Goal: Task Accomplishment & Management: Manage account settings

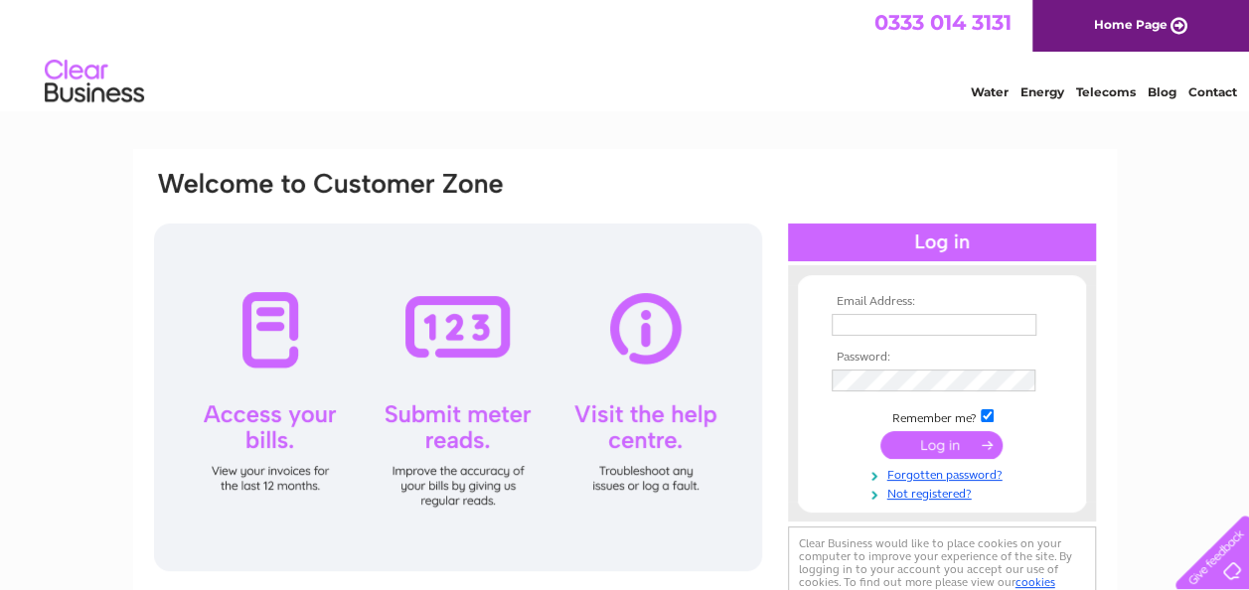
type input "energy.management@highland.gov.uk"
click at [928, 441] on input "submit" at bounding box center [941, 445] width 122 height 28
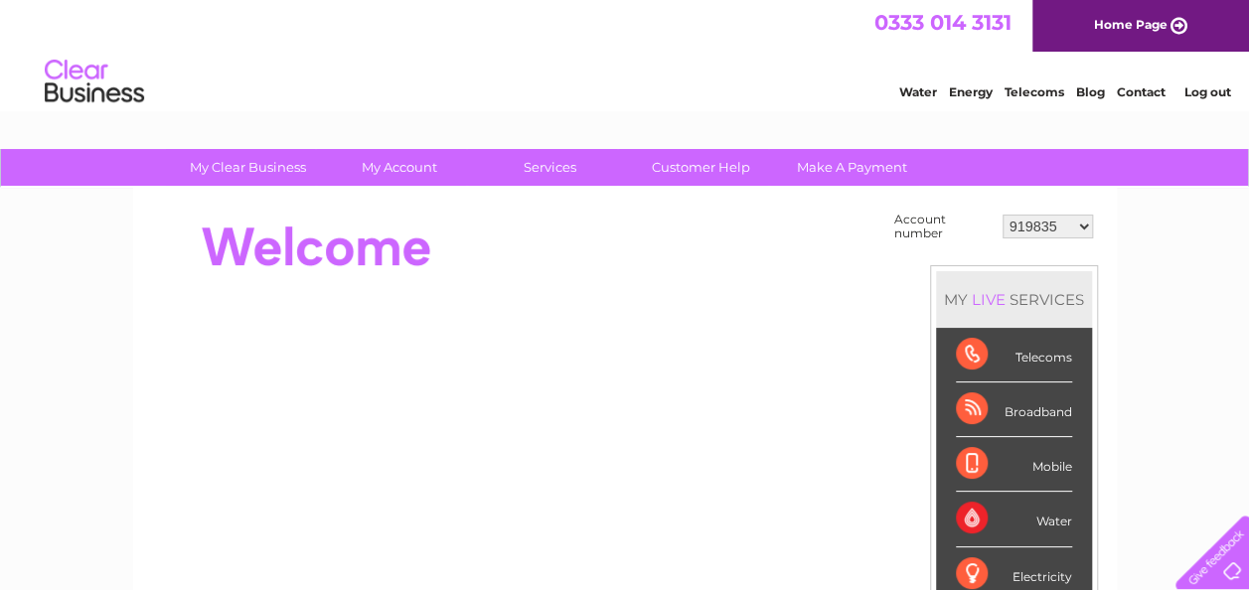
click at [1063, 230] on select "919835 950774 30300843" at bounding box center [1047, 227] width 90 height 24
click at [1051, 232] on select "919835 950774 30300843" at bounding box center [1047, 227] width 90 height 24
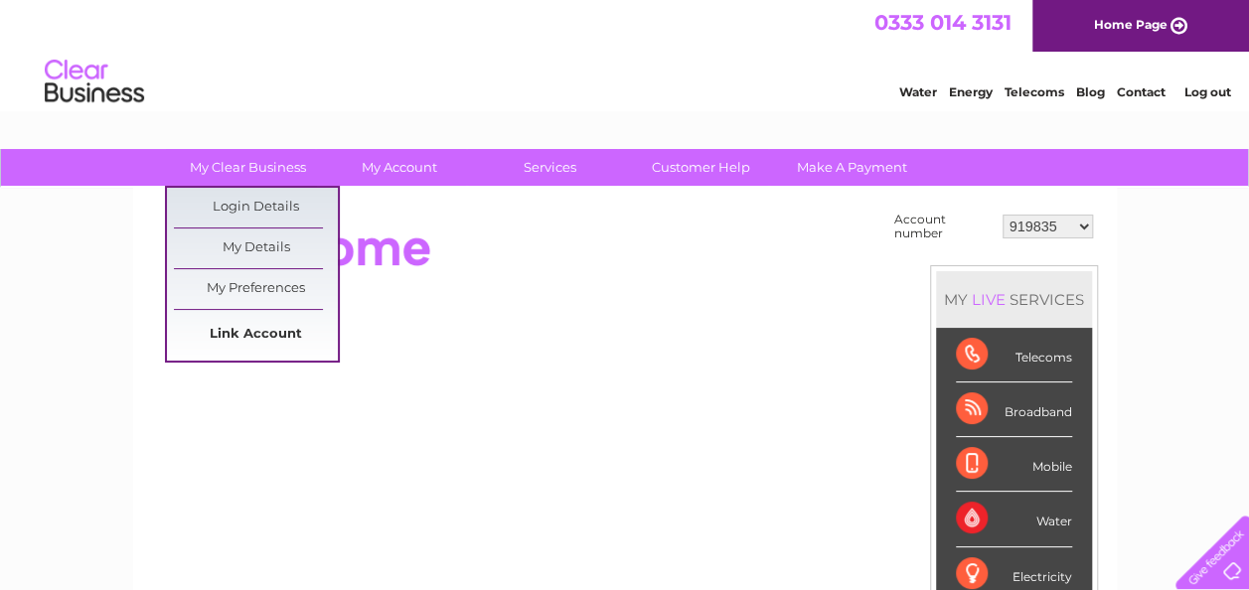
click at [246, 333] on link "Link Account" at bounding box center [256, 335] width 164 height 40
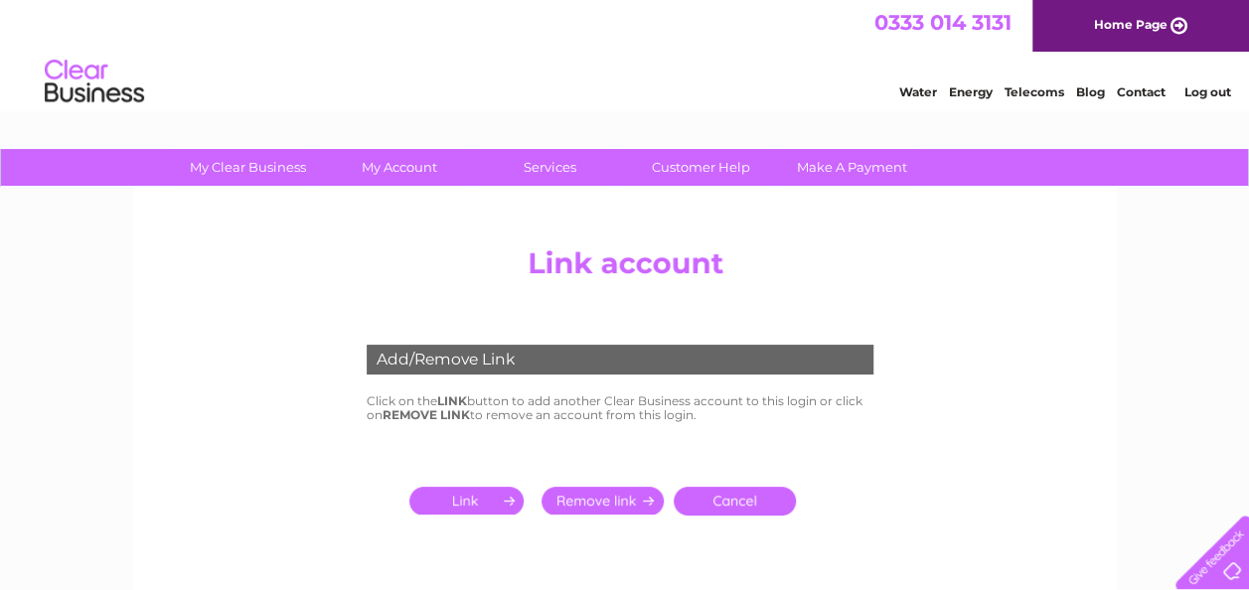
click at [491, 508] on input "submit" at bounding box center [470, 501] width 122 height 28
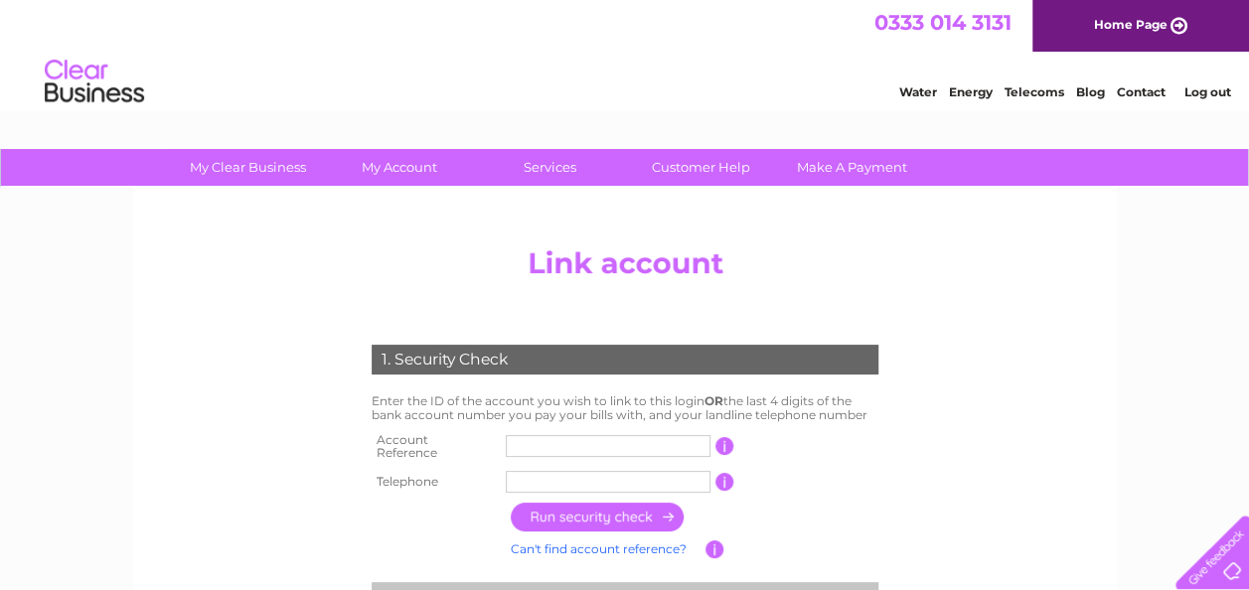
click at [523, 443] on input "text" at bounding box center [608, 446] width 205 height 22
click at [578, 440] on input "30277" at bounding box center [608, 446] width 205 height 22
type input "30277845"
click at [576, 471] on input "text" at bounding box center [608, 482] width 205 height 22
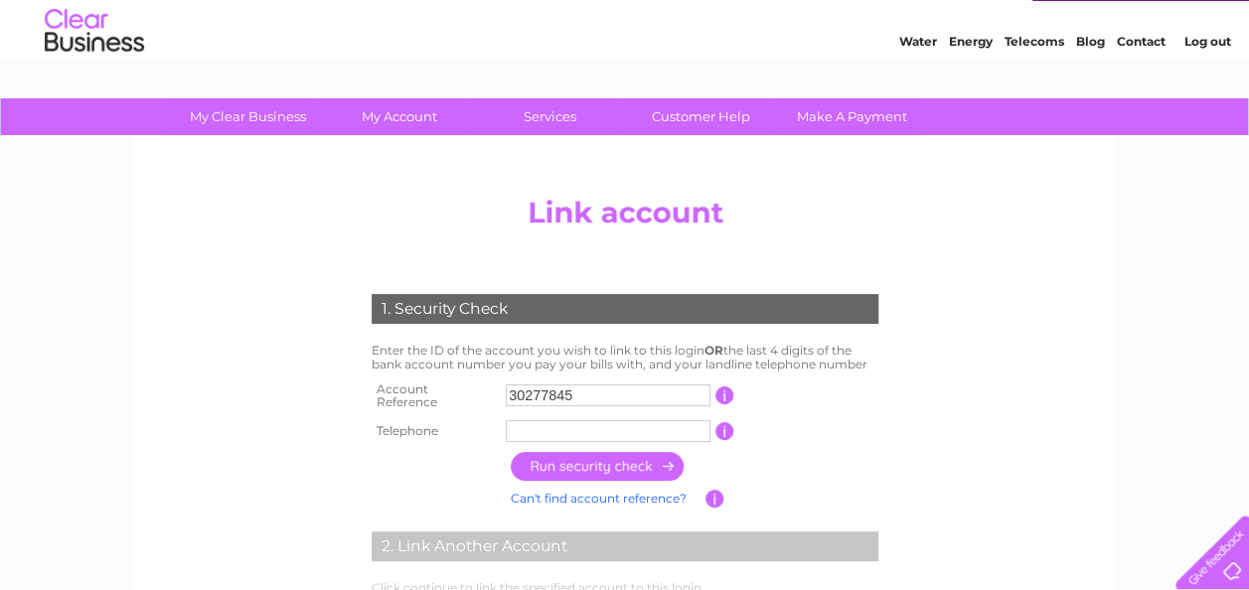
scroll to position [52, 0]
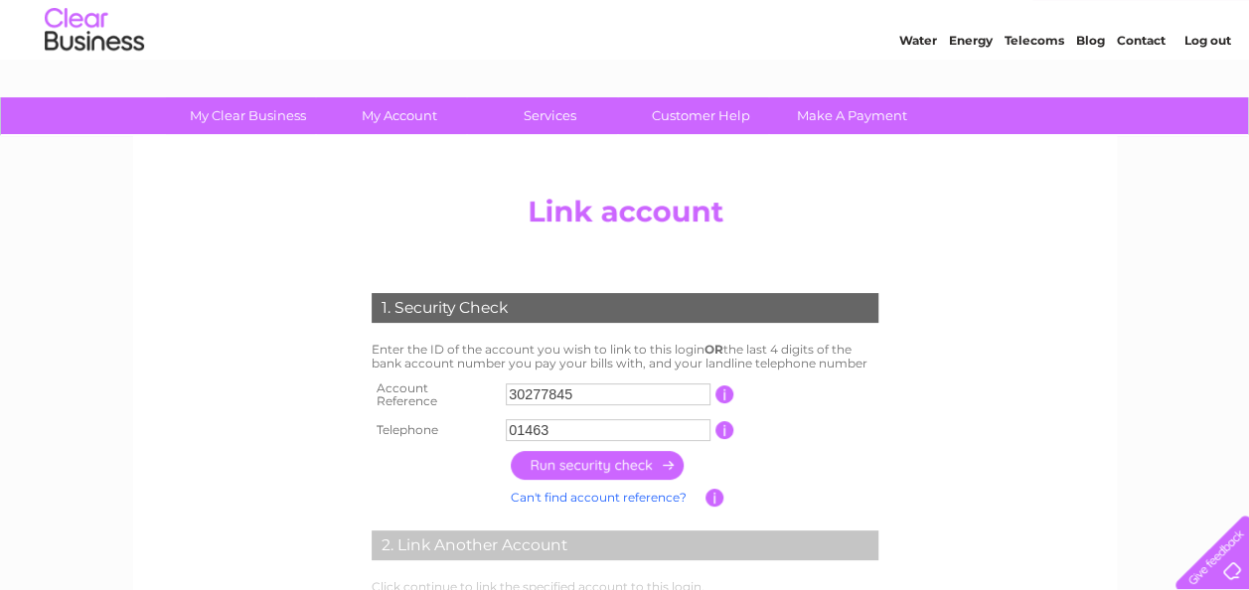
drag, startPoint x: 991, startPoint y: 342, endPoint x: 819, endPoint y: 335, distance: 173.0
click at [991, 342] on center "Add/Remove Link Click on the LINK button to add another Clear Business account …" at bounding box center [625, 437] width 946 height 502
click at [606, 429] on input "01463" at bounding box center [608, 430] width 205 height 22
type input "01463702000"
click at [618, 463] on input "button" at bounding box center [598, 465] width 175 height 29
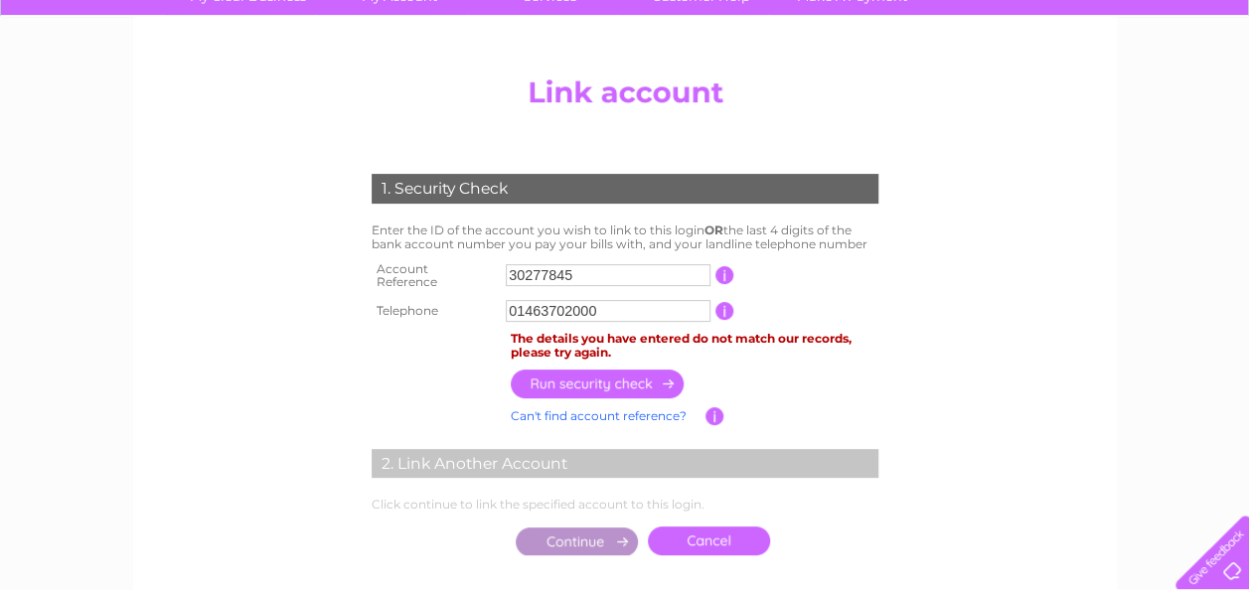
scroll to position [0, 0]
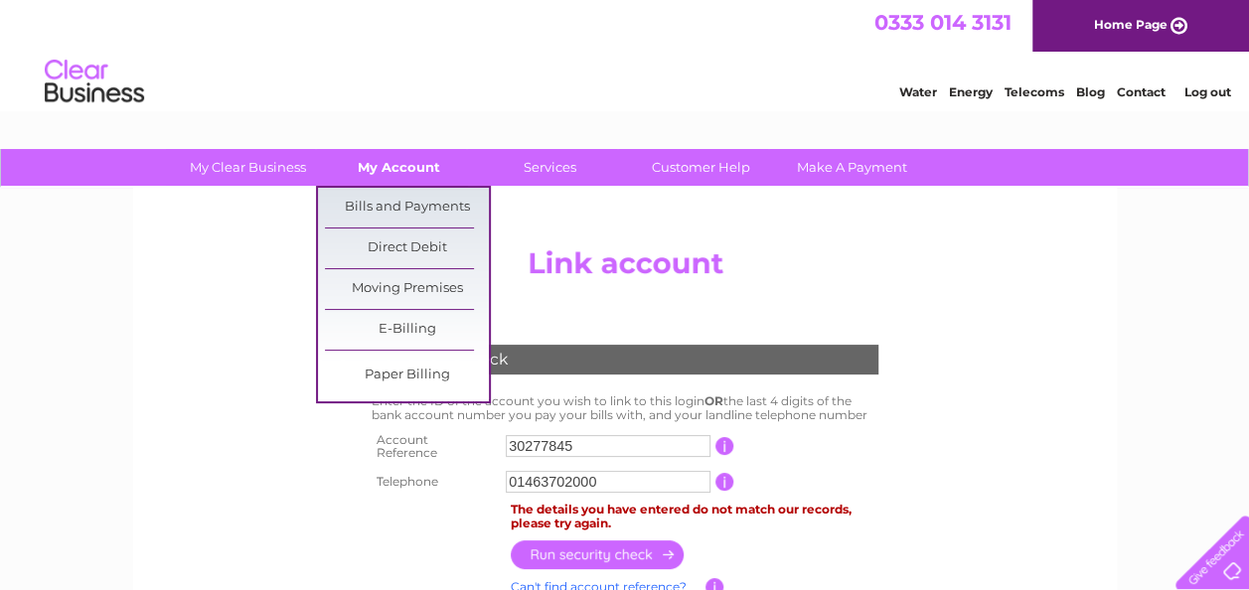
click at [413, 166] on link "My Account" at bounding box center [399, 167] width 164 height 37
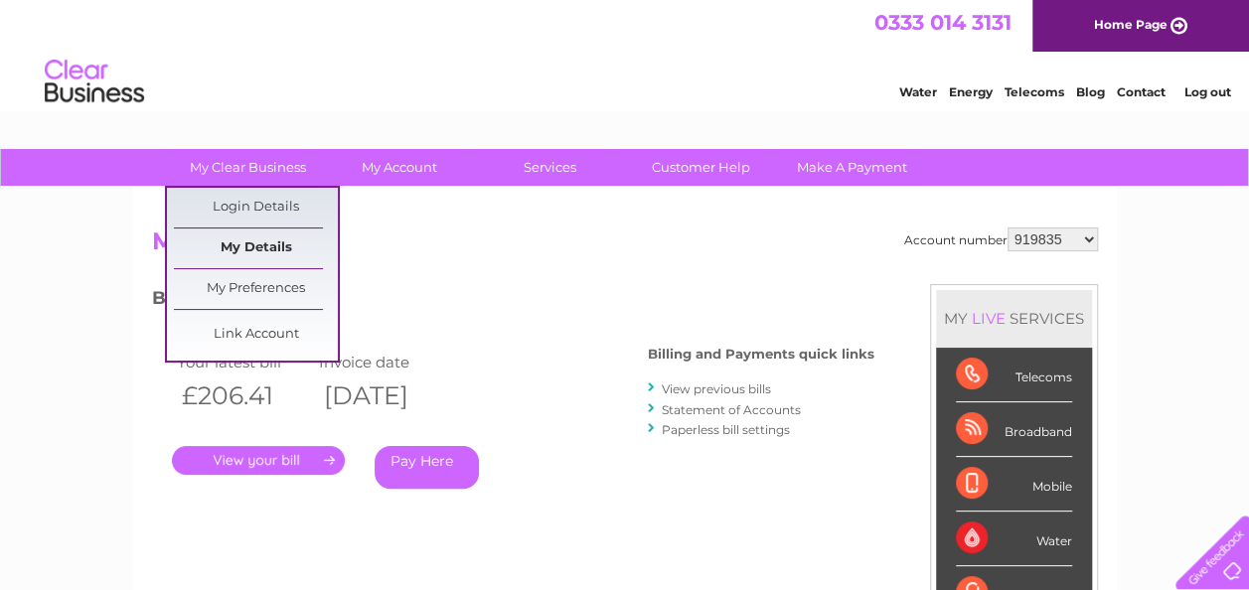
click at [235, 234] on link "My Details" at bounding box center [256, 248] width 164 height 40
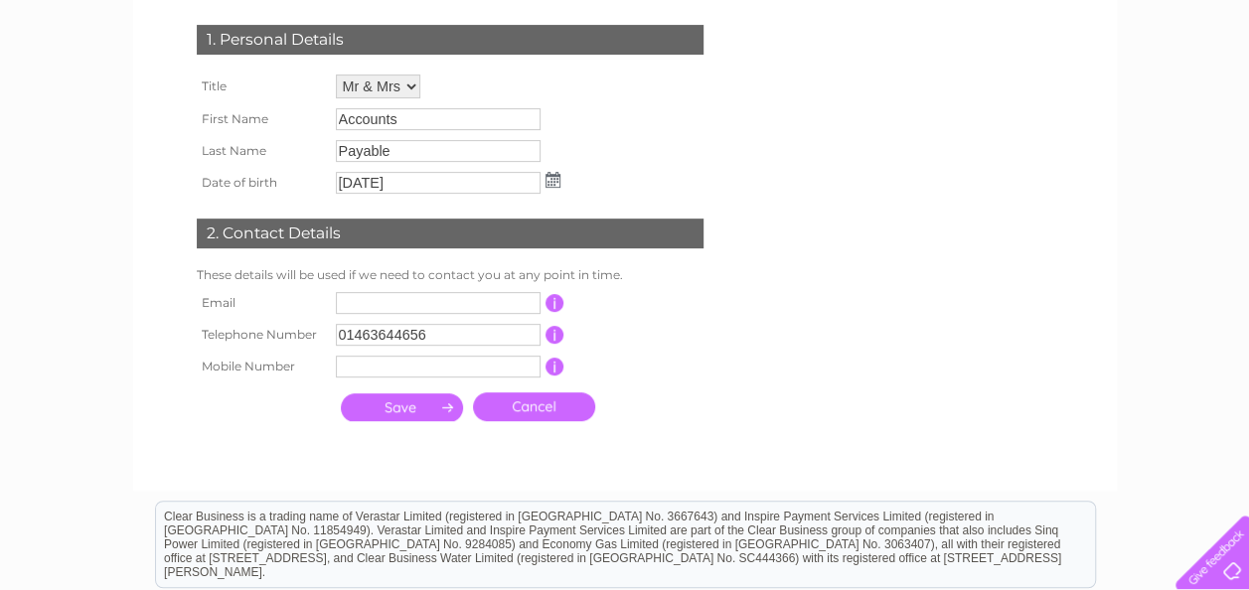
scroll to position [300, 0]
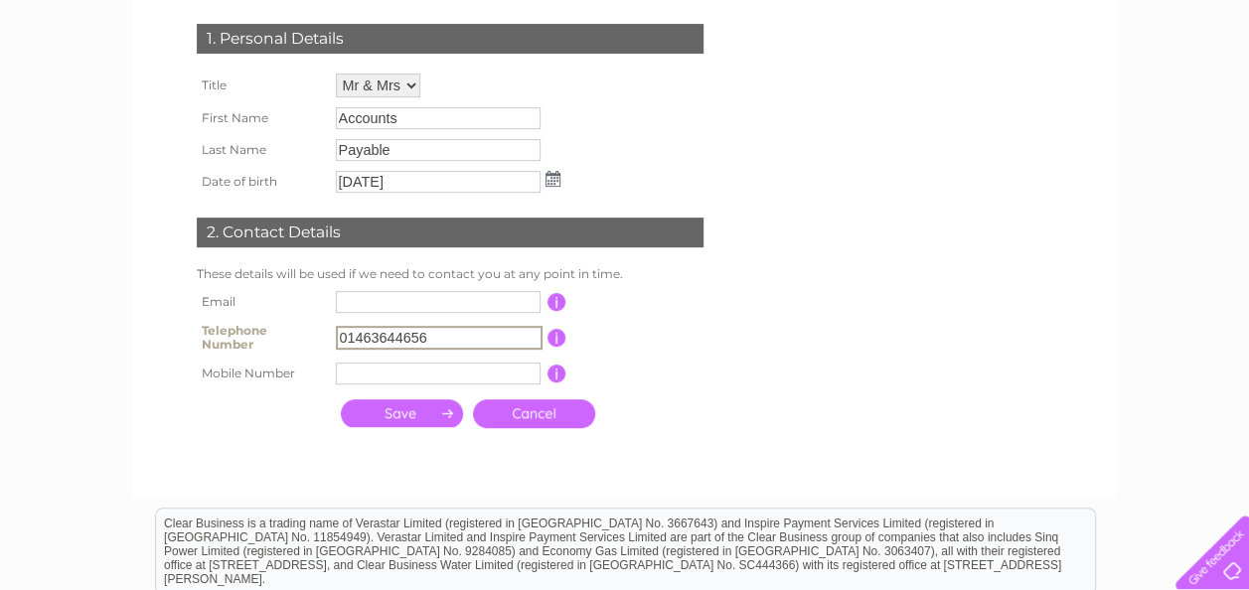
click at [439, 342] on input "01463644656" at bounding box center [439, 338] width 207 height 24
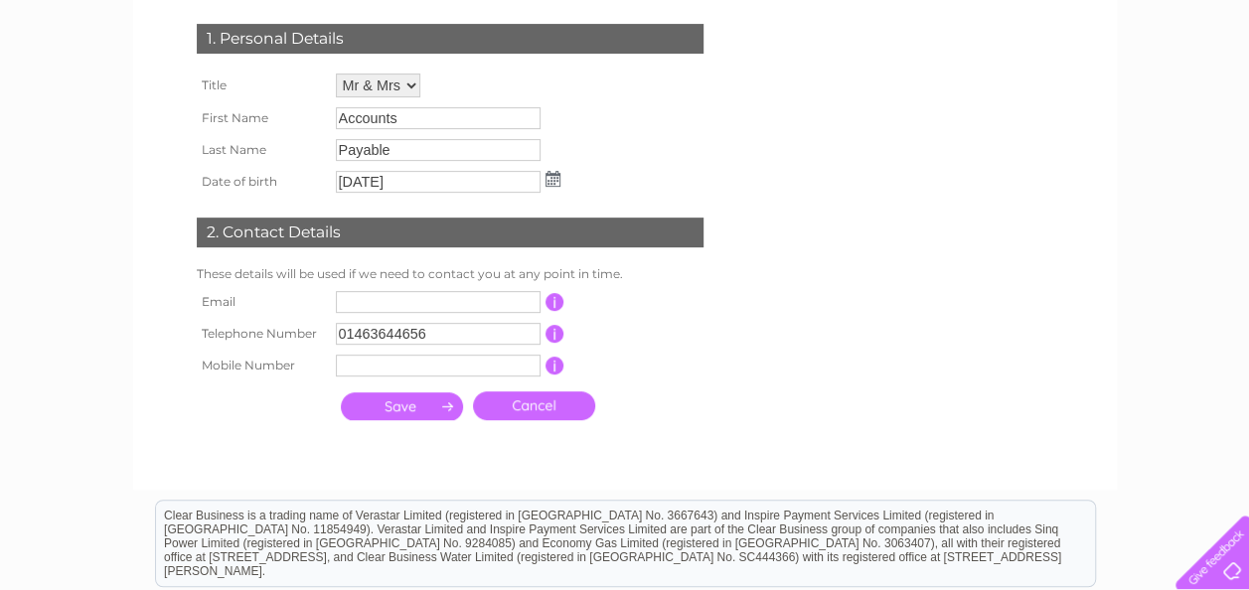
drag, startPoint x: 198, startPoint y: 426, endPoint x: 238, endPoint y: 409, distance: 44.1
click at [198, 426] on th at bounding box center [261, 405] width 139 height 49
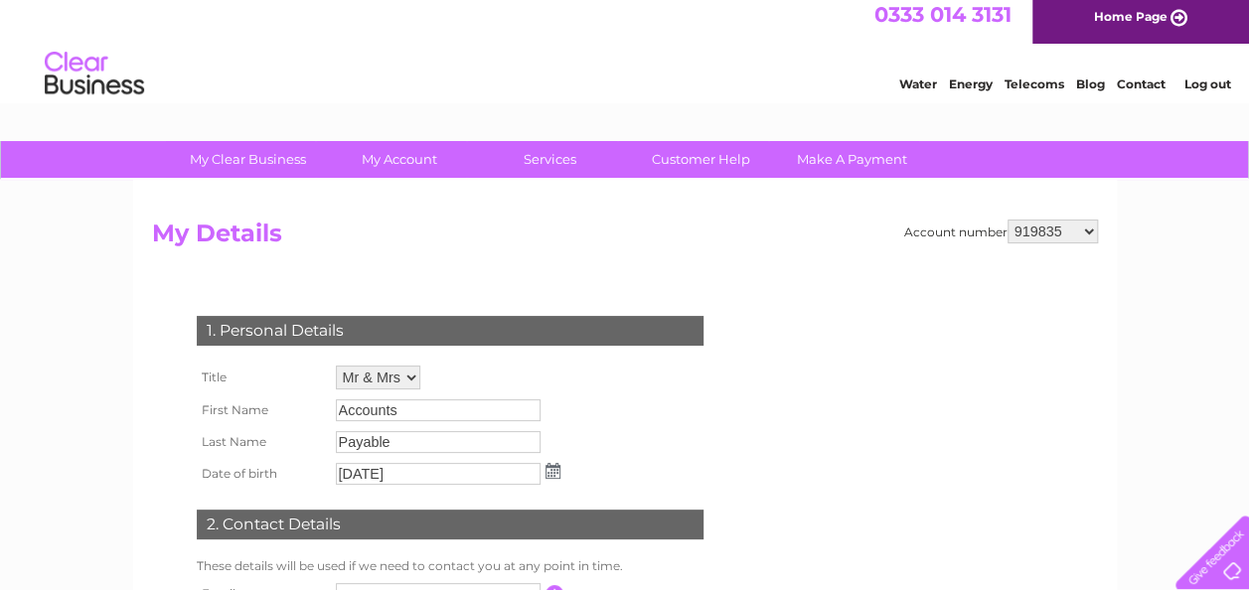
scroll to position [0, 0]
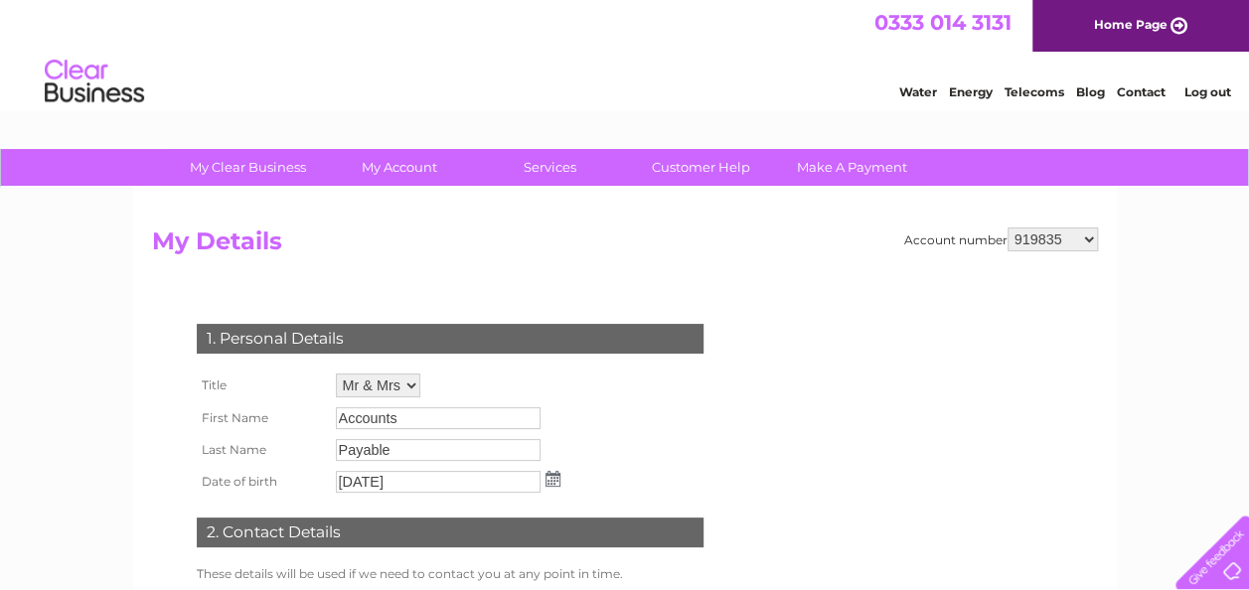
click at [1055, 240] on select "919835 950774 30300843" at bounding box center [1052, 239] width 90 height 24
select select "950774"
click at [1007, 227] on select "919835 950774 30300843" at bounding box center [1052, 239] width 90 height 24
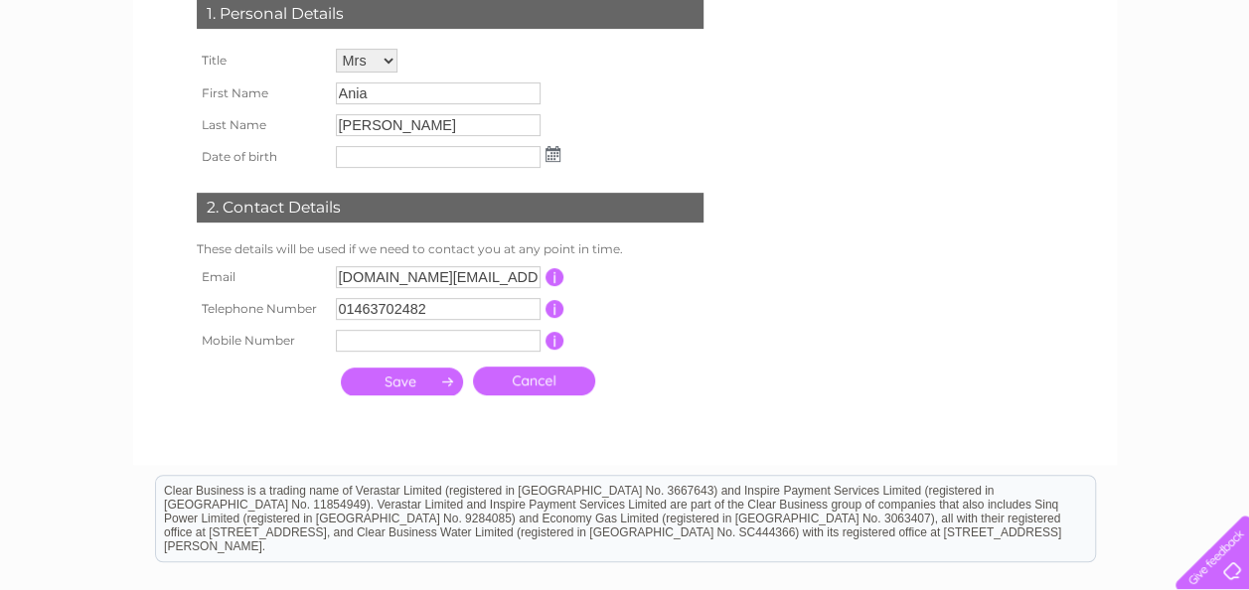
scroll to position [326, 0]
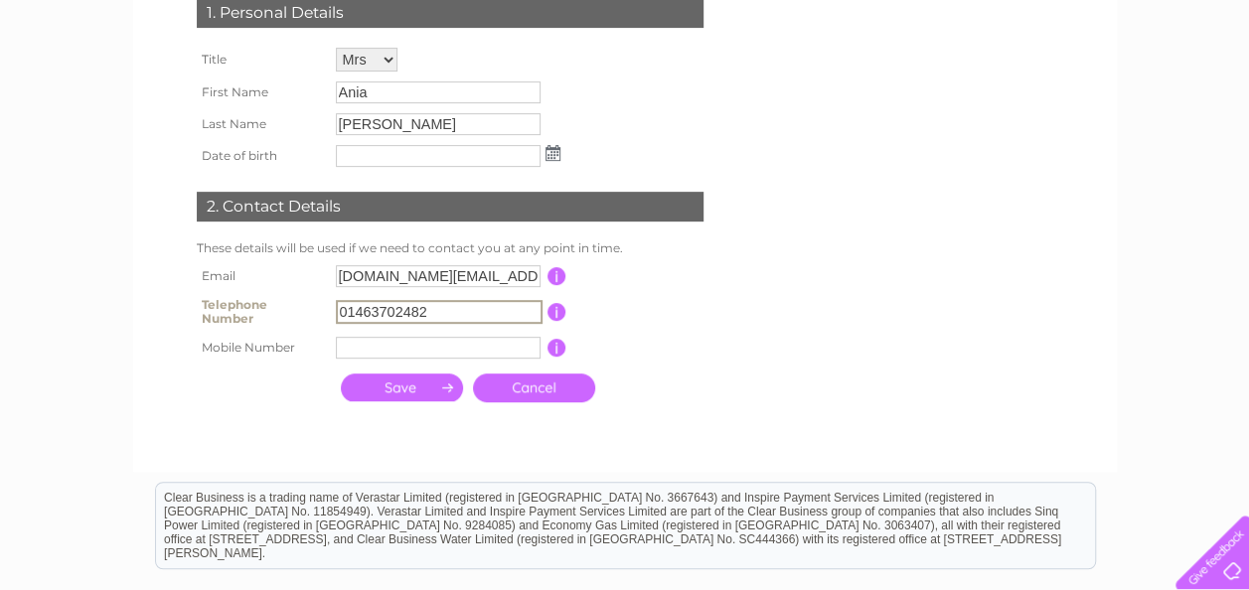
click at [464, 316] on input "01463702482" at bounding box center [439, 312] width 207 height 24
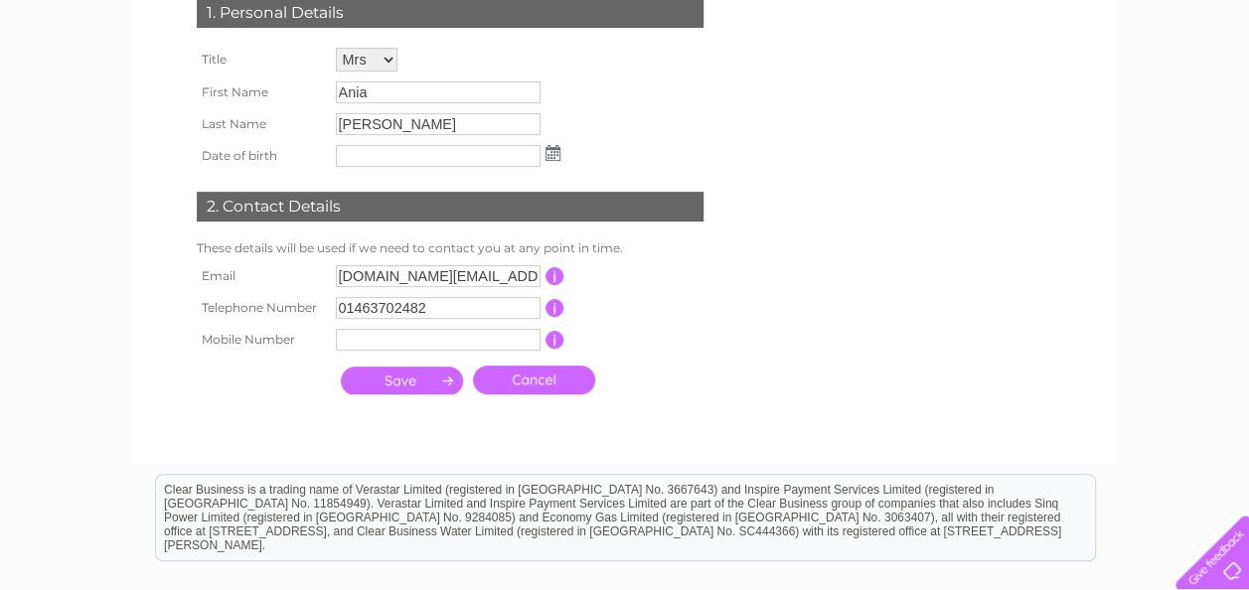
click at [1209, 324] on div "My Clear Business Login Details My Details My Preferences Link Account My Accou…" at bounding box center [624, 313] width 1249 height 980
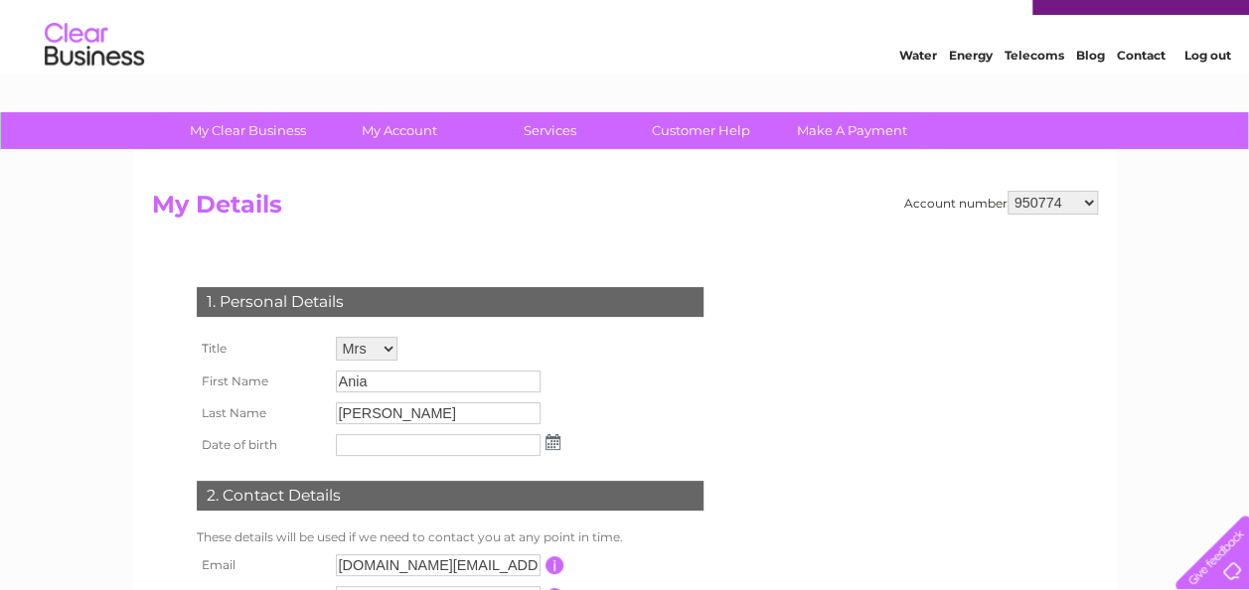
scroll to position [36, 0]
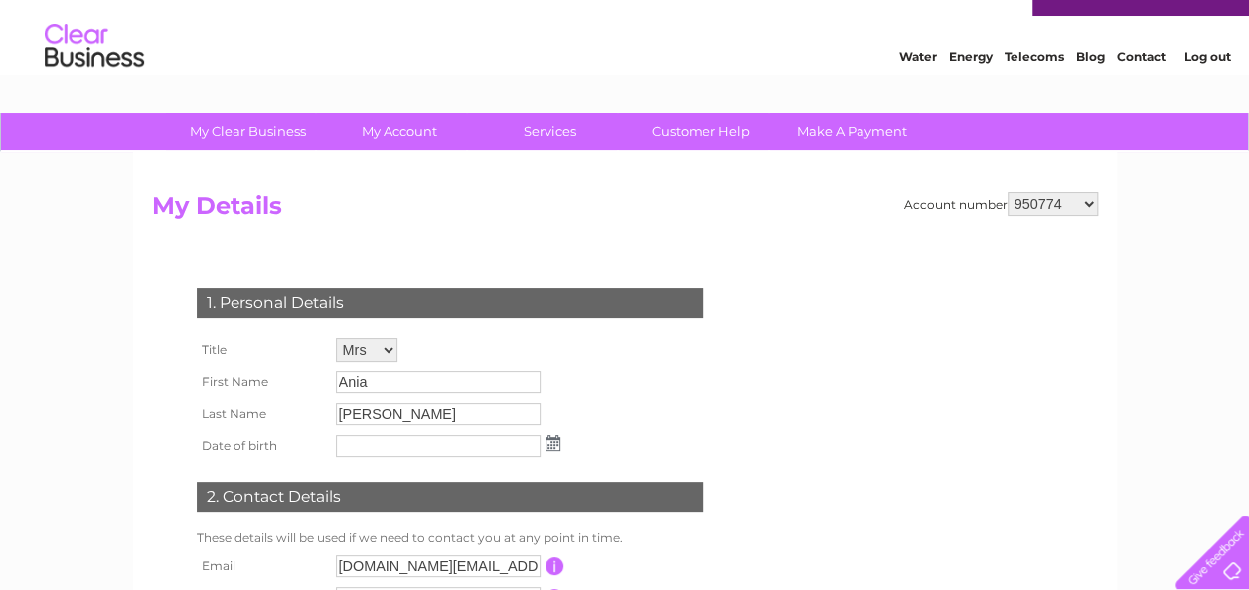
click at [1056, 208] on select "919835 950774 30300843" at bounding box center [1052, 204] width 90 height 24
select select "30300843"
click at [1007, 192] on select "919835 950774 30300843" at bounding box center [1052, 204] width 90 height 24
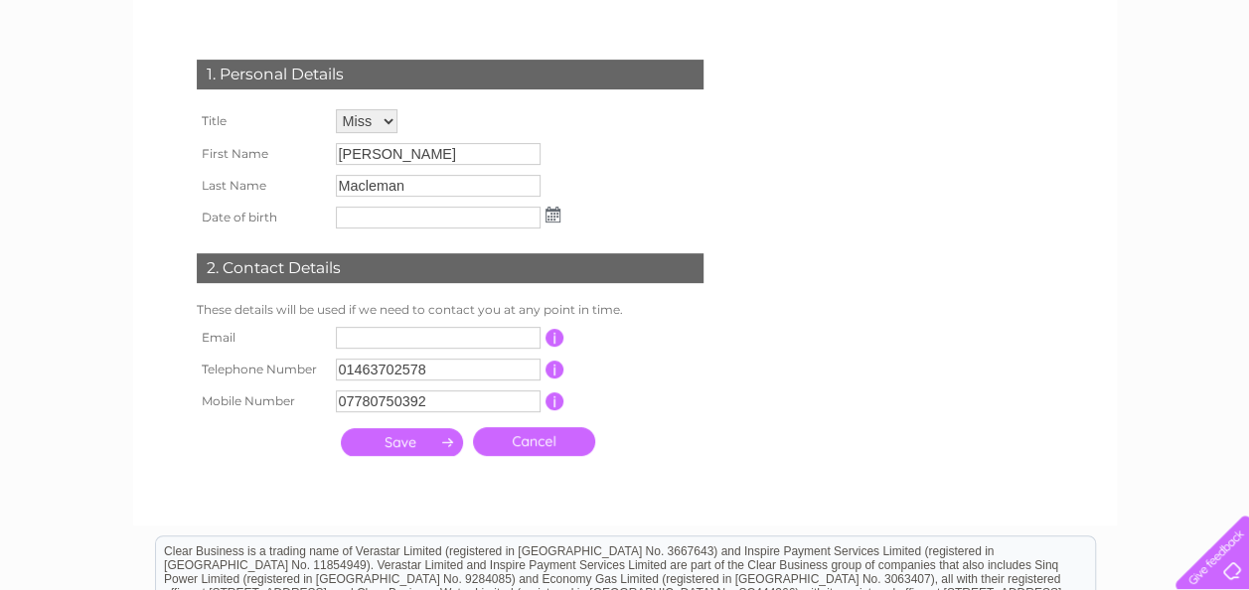
scroll to position [283, 0]
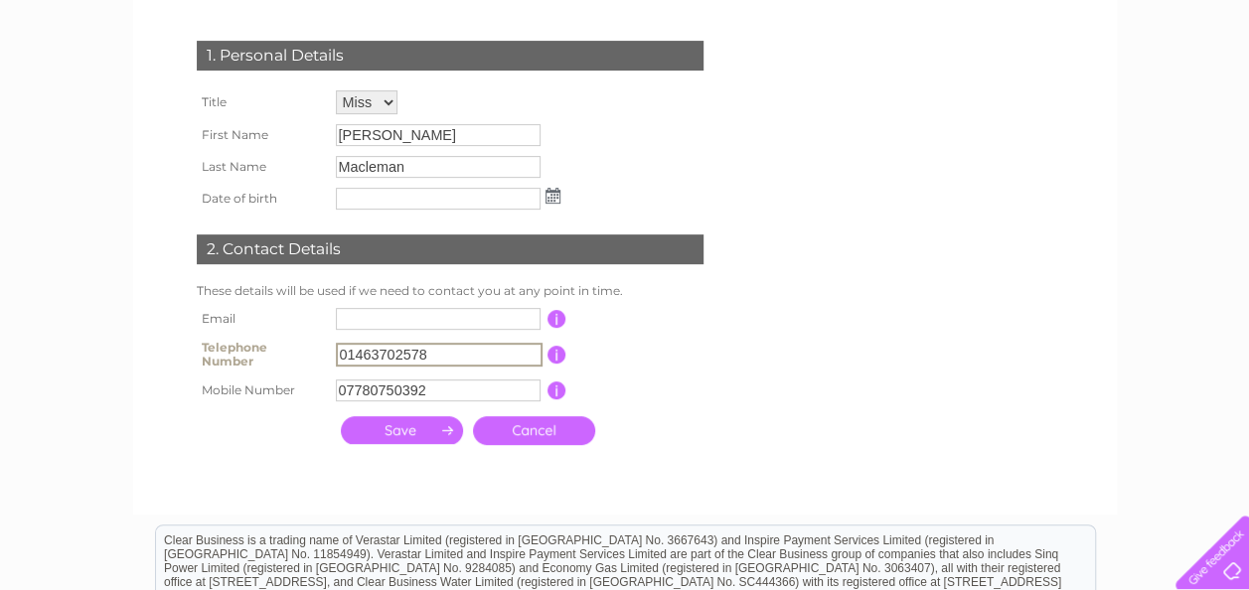
click at [460, 345] on input "01463702578" at bounding box center [439, 355] width 207 height 24
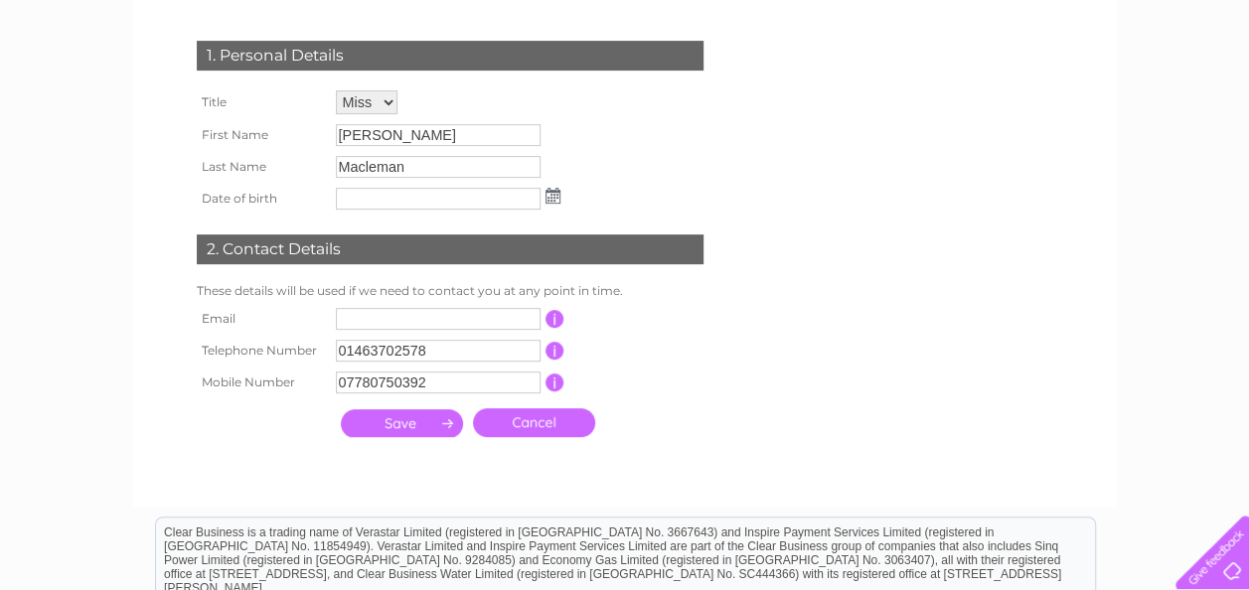
click at [345, 389] on input "07780750392" at bounding box center [438, 383] width 205 height 22
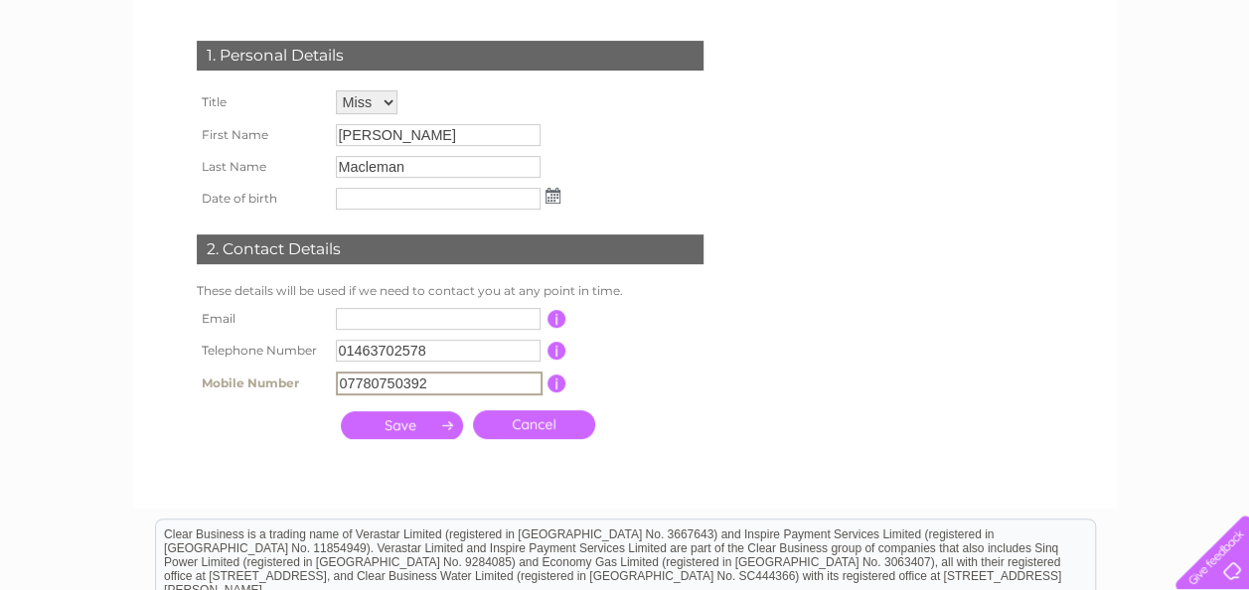
click at [345, 389] on input "07780750392" at bounding box center [439, 384] width 207 height 24
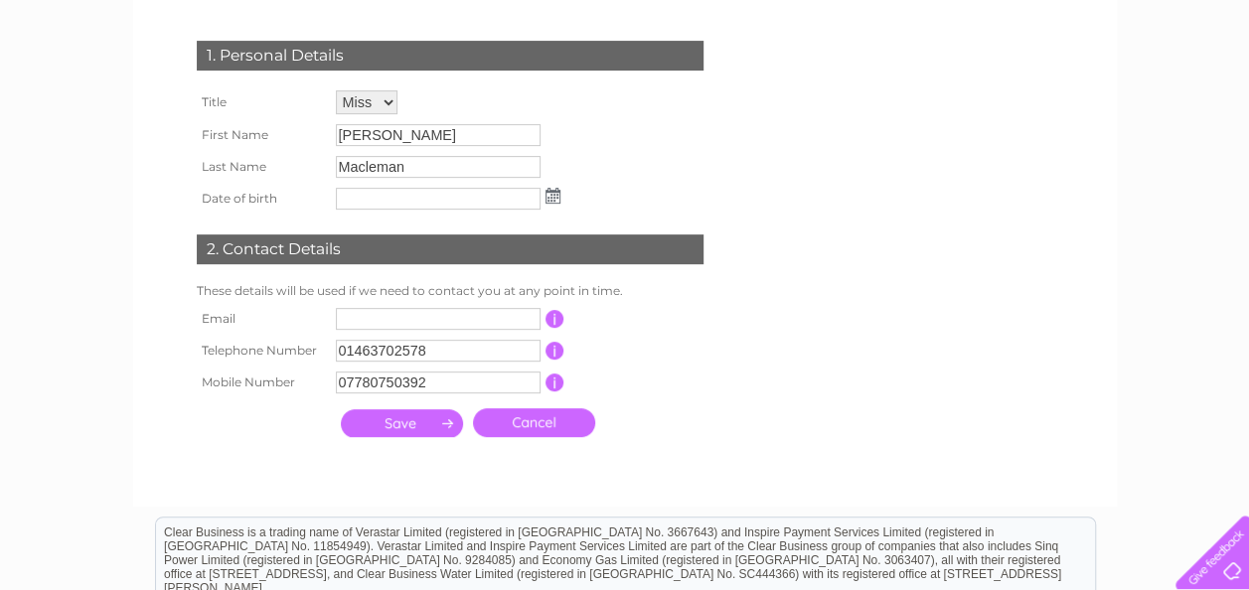
click at [43, 276] on div "My Clear Business Login Details My Details My Preferences Link Account My Accou…" at bounding box center [624, 356] width 1249 height 980
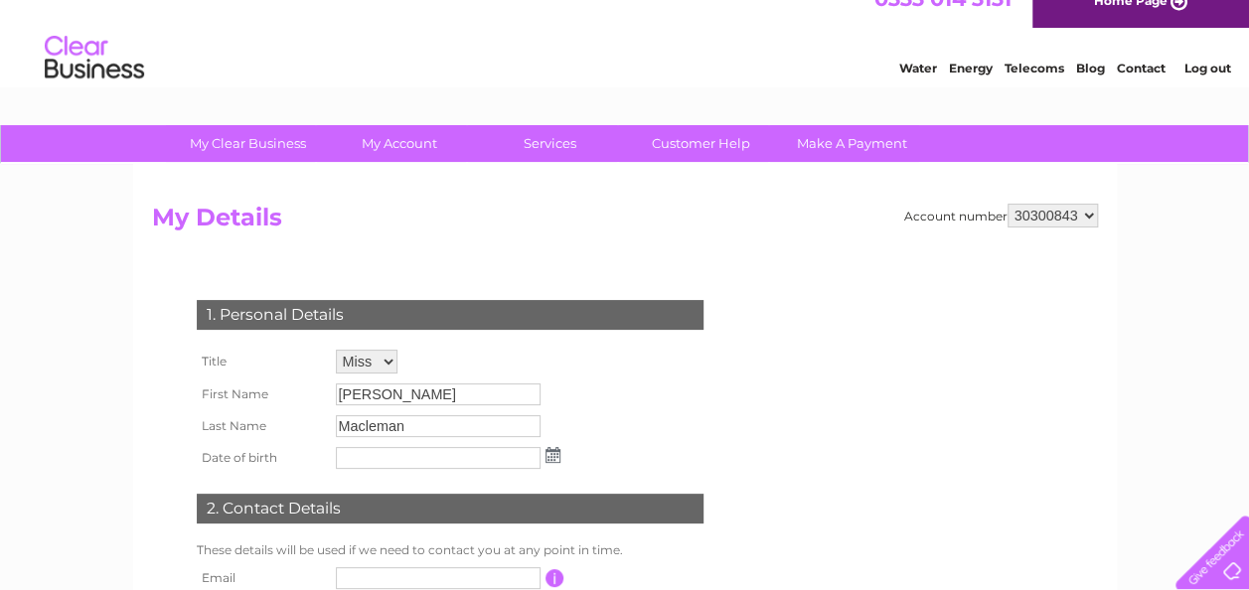
scroll to position [0, 0]
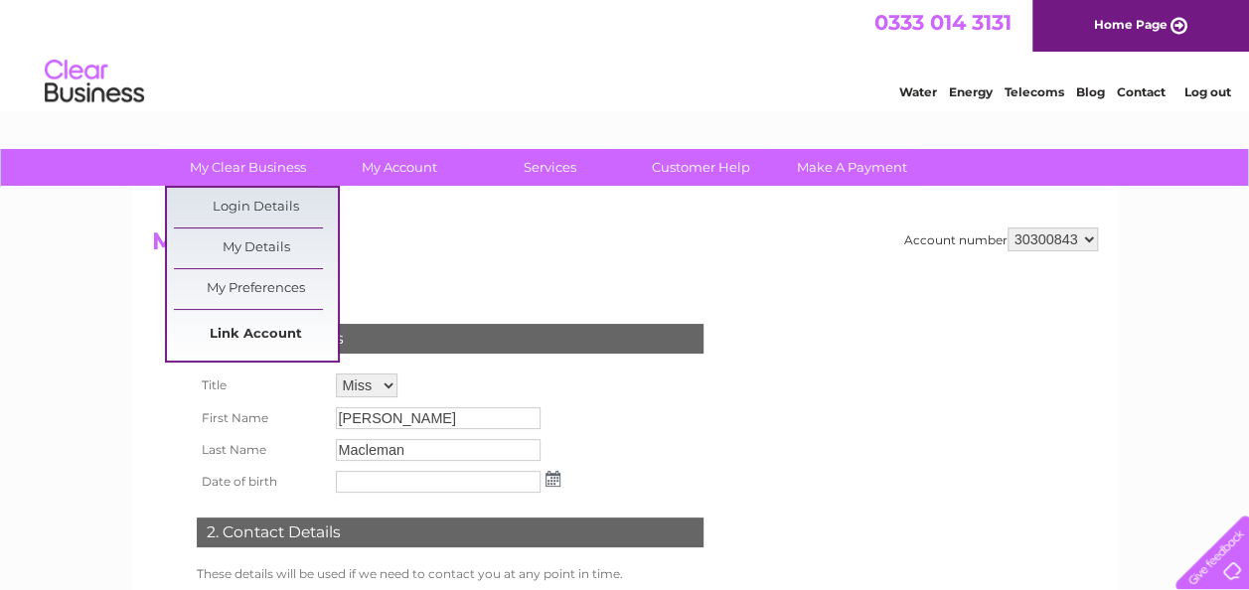
click at [248, 340] on link "Link Account" at bounding box center [256, 335] width 164 height 40
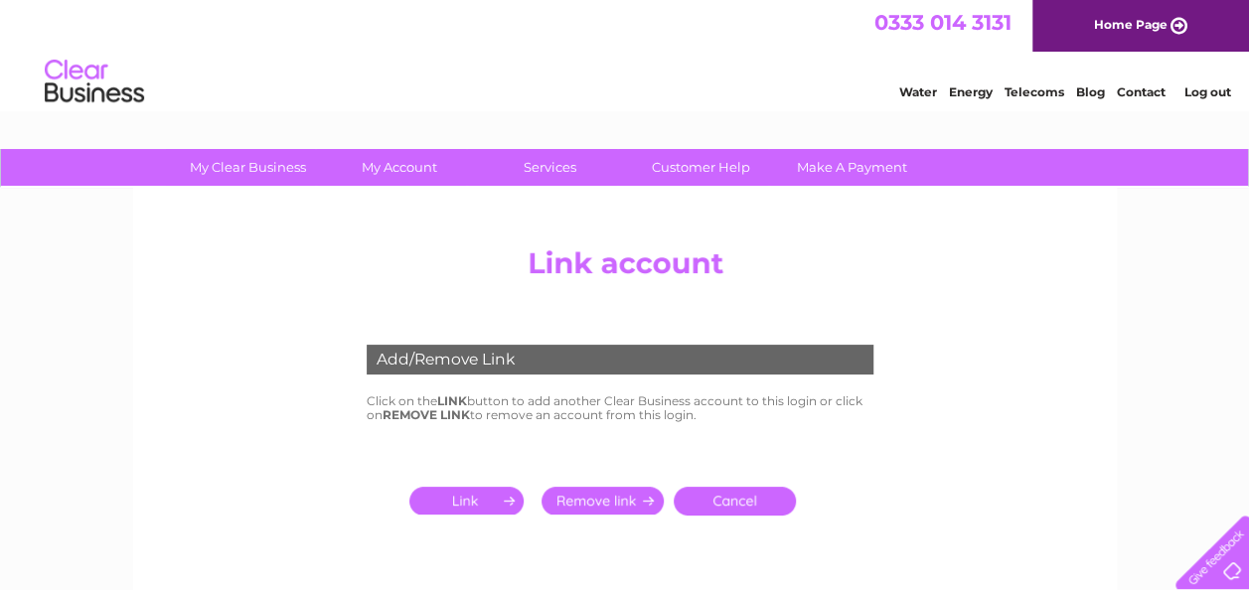
click at [495, 495] on input "submit" at bounding box center [470, 501] width 122 height 28
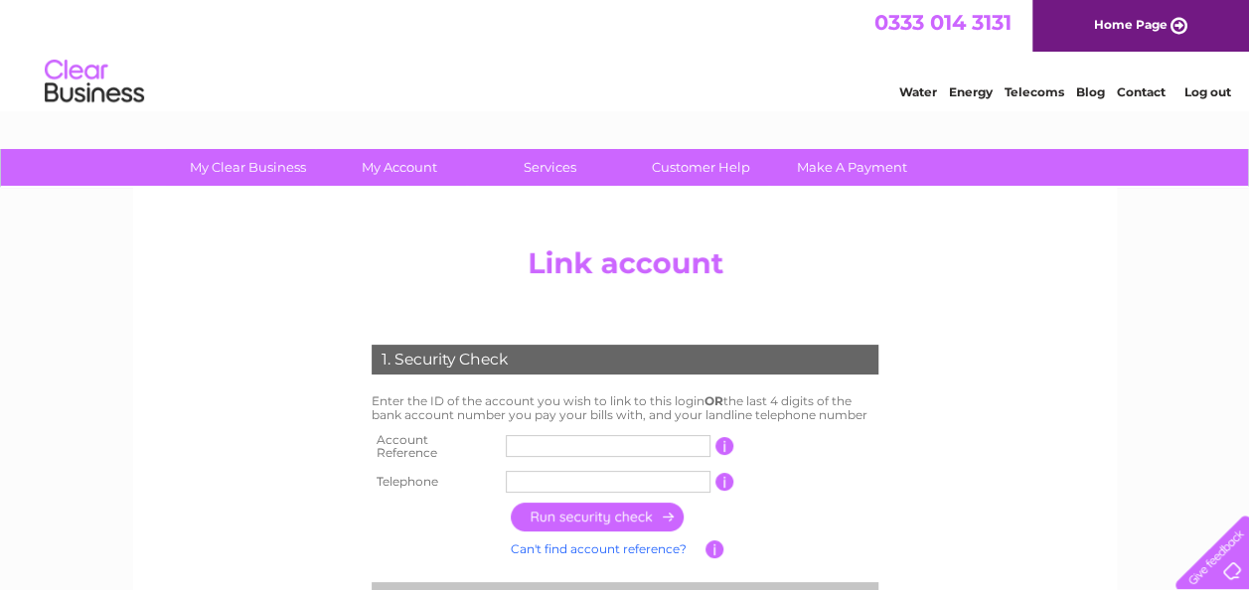
click at [530, 445] on input "text" at bounding box center [608, 446] width 205 height 22
type input "30277845"
click at [542, 471] on input "text" at bounding box center [608, 482] width 205 height 22
click at [664, 466] on td at bounding box center [608, 482] width 215 height 32
click at [660, 481] on input "text" at bounding box center [608, 482] width 205 height 22
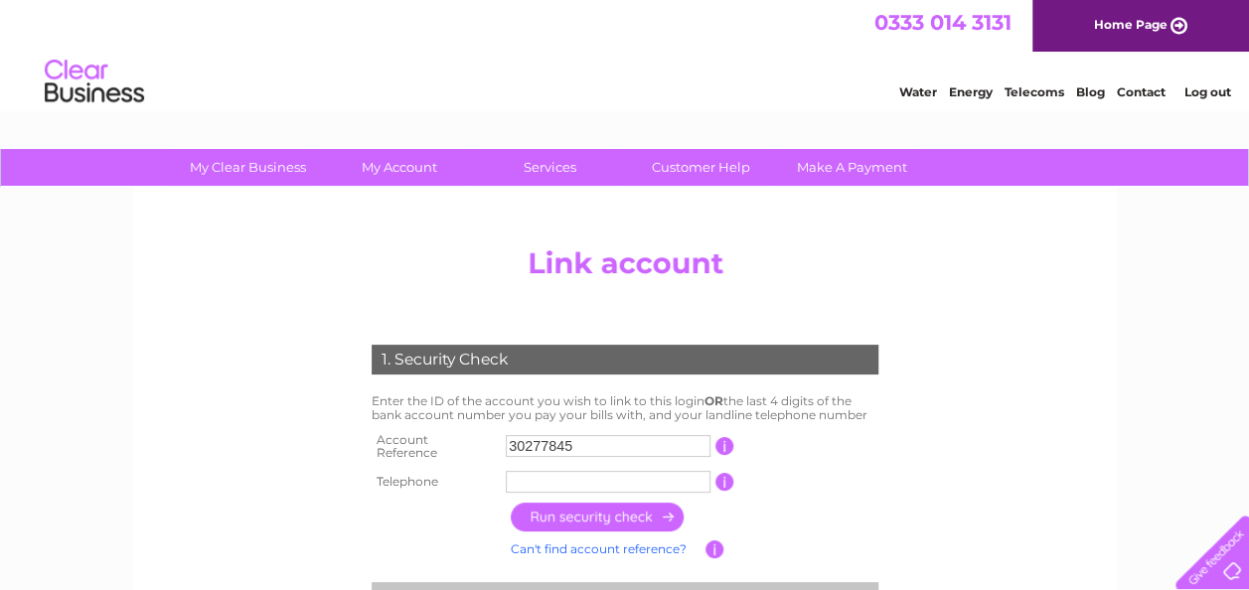
click at [624, 480] on input "text" at bounding box center [608, 482] width 205 height 22
click at [590, 477] on input "text" at bounding box center [608, 482] width 205 height 22
click at [626, 513] on input "button" at bounding box center [598, 517] width 175 height 29
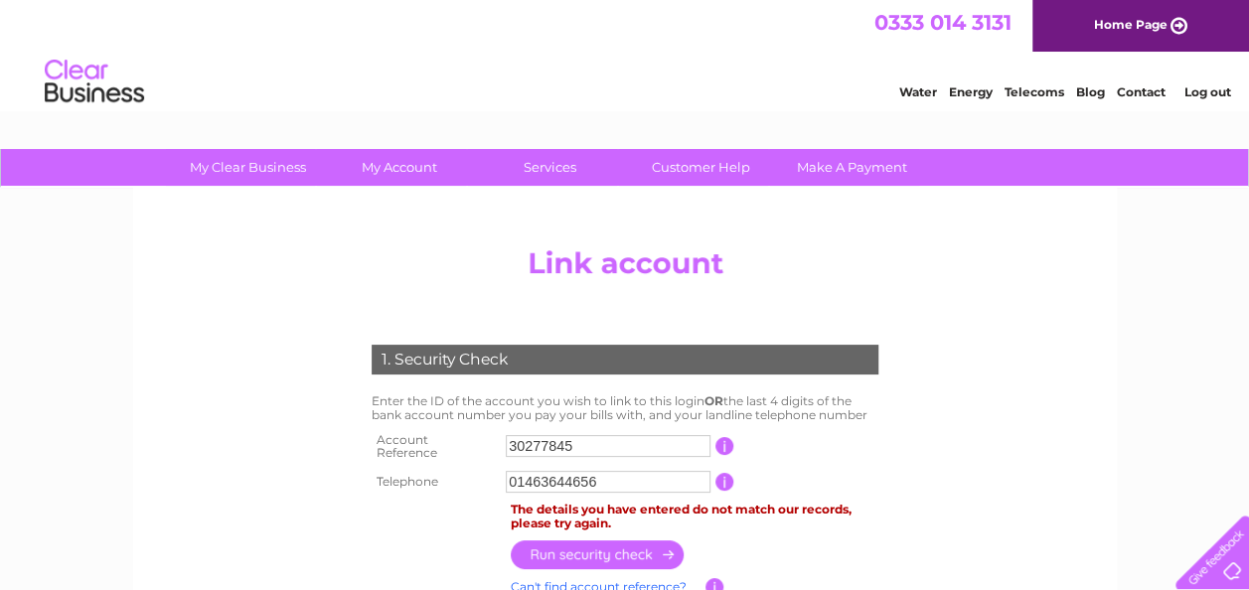
drag, startPoint x: 608, startPoint y: 475, endPoint x: 542, endPoint y: 475, distance: 65.6
click at [542, 475] on input "01463644656" at bounding box center [608, 482] width 205 height 22
click at [624, 546] on input "button" at bounding box center [598, 554] width 175 height 29
drag, startPoint x: 546, startPoint y: 471, endPoint x: 640, endPoint y: 469, distance: 93.4
click at [640, 471] on input "01463702482" at bounding box center [608, 482] width 205 height 22
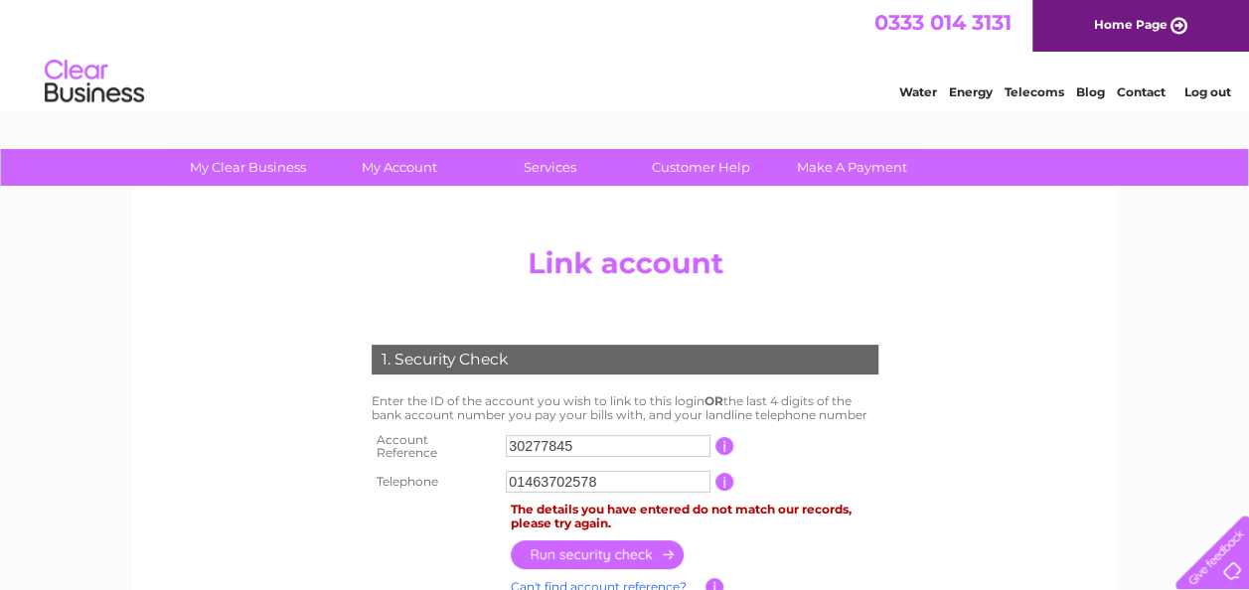
click at [644, 540] on input "button" at bounding box center [598, 554] width 175 height 29
drag, startPoint x: 517, startPoint y: 477, endPoint x: 664, endPoint y: 463, distance: 147.7
click at [664, 471] on input "01463702578" at bounding box center [608, 482] width 205 height 22
type input "07780750392"
click at [632, 542] on input "button" at bounding box center [598, 554] width 175 height 29
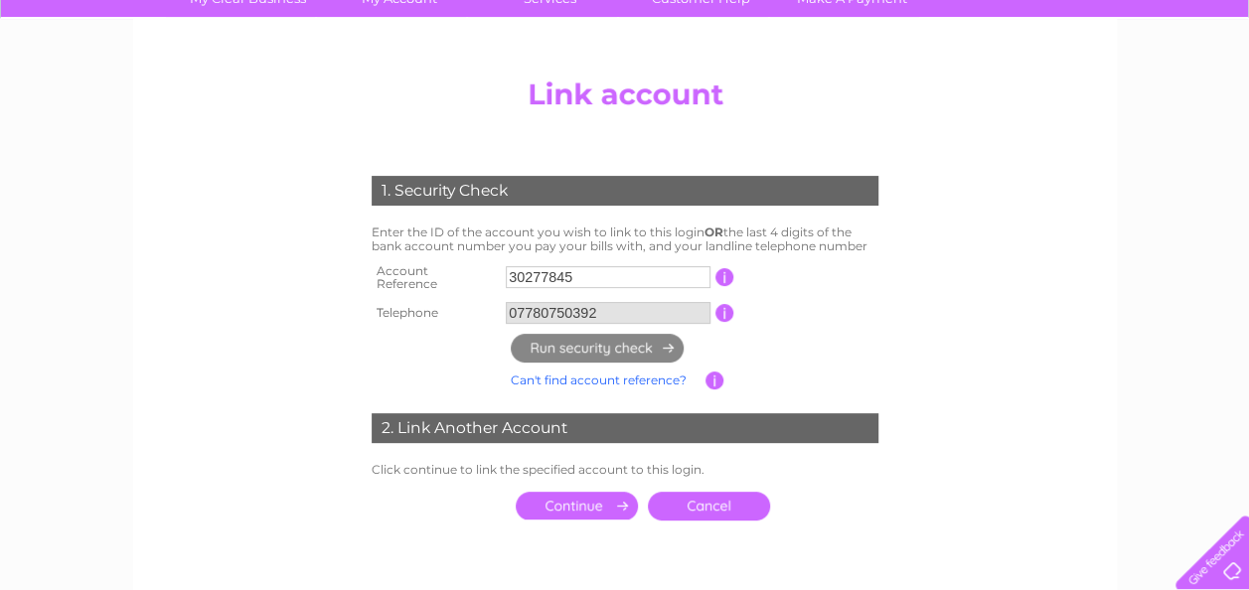
scroll to position [173, 0]
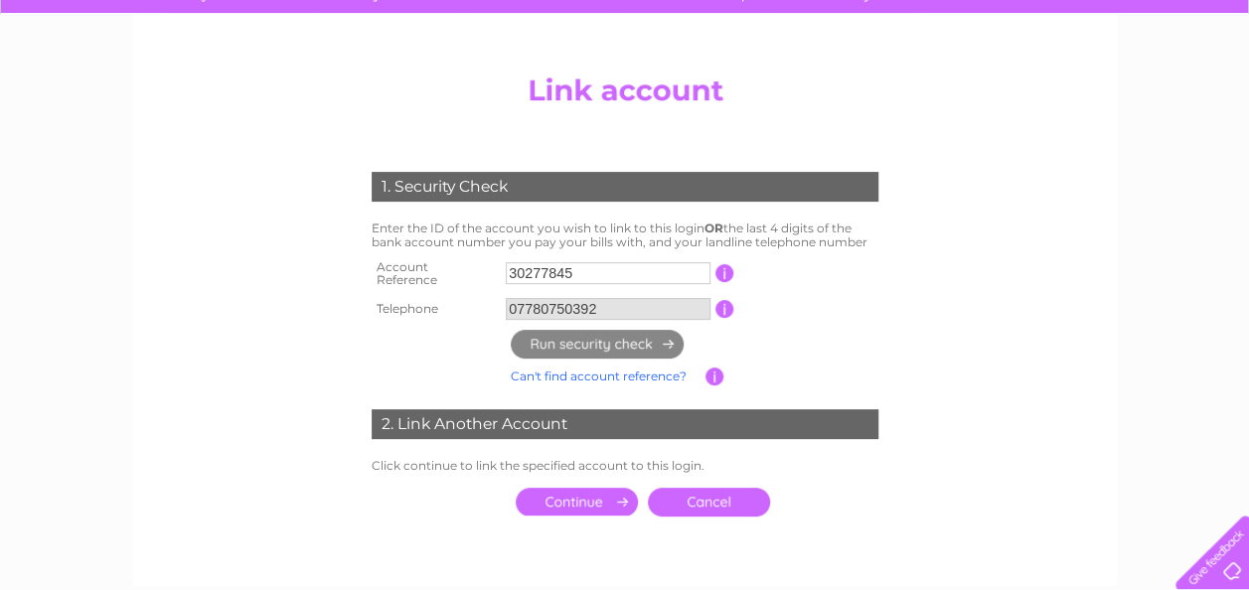
click at [566, 492] on input "submit" at bounding box center [577, 502] width 122 height 28
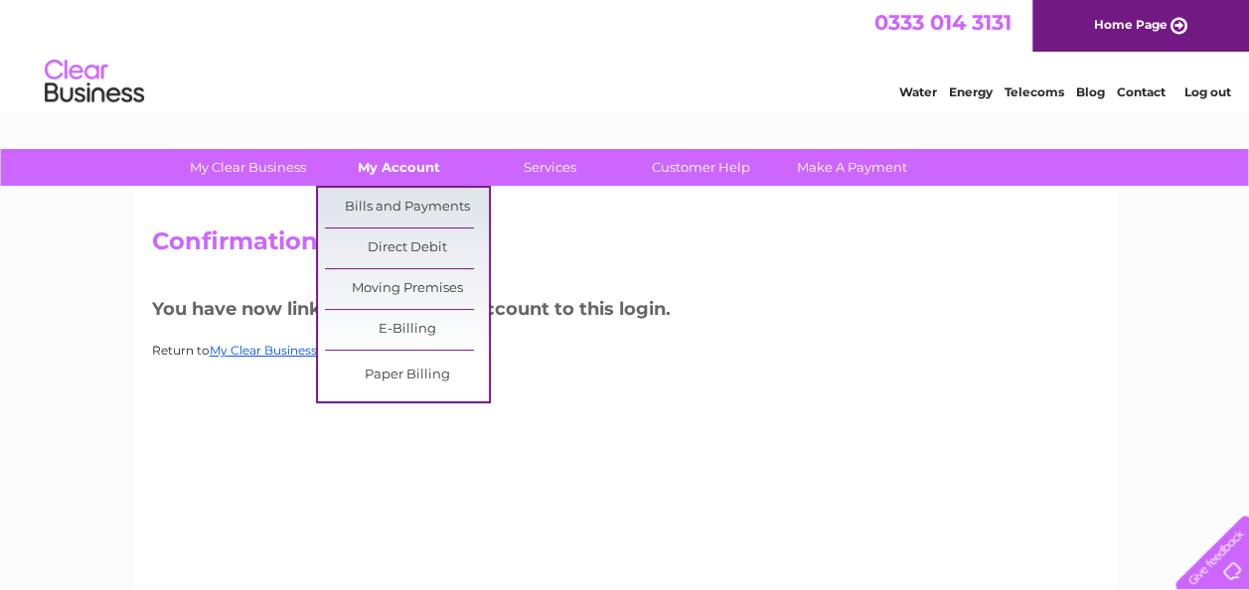
click at [354, 171] on link "My Account" at bounding box center [399, 167] width 164 height 37
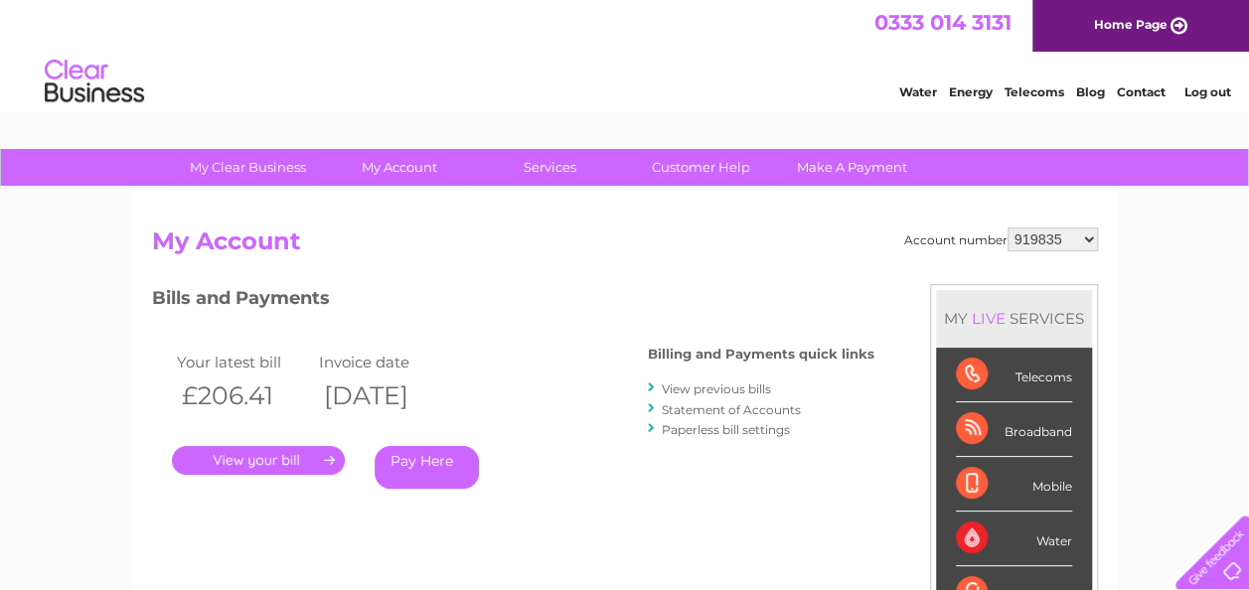
click at [1037, 227] on select "919835 950774 30277845 30300843" at bounding box center [1052, 239] width 90 height 24
select select "30277845"
click at [1007, 227] on select "919835 950774 30277845 30300843" at bounding box center [1052, 239] width 90 height 24
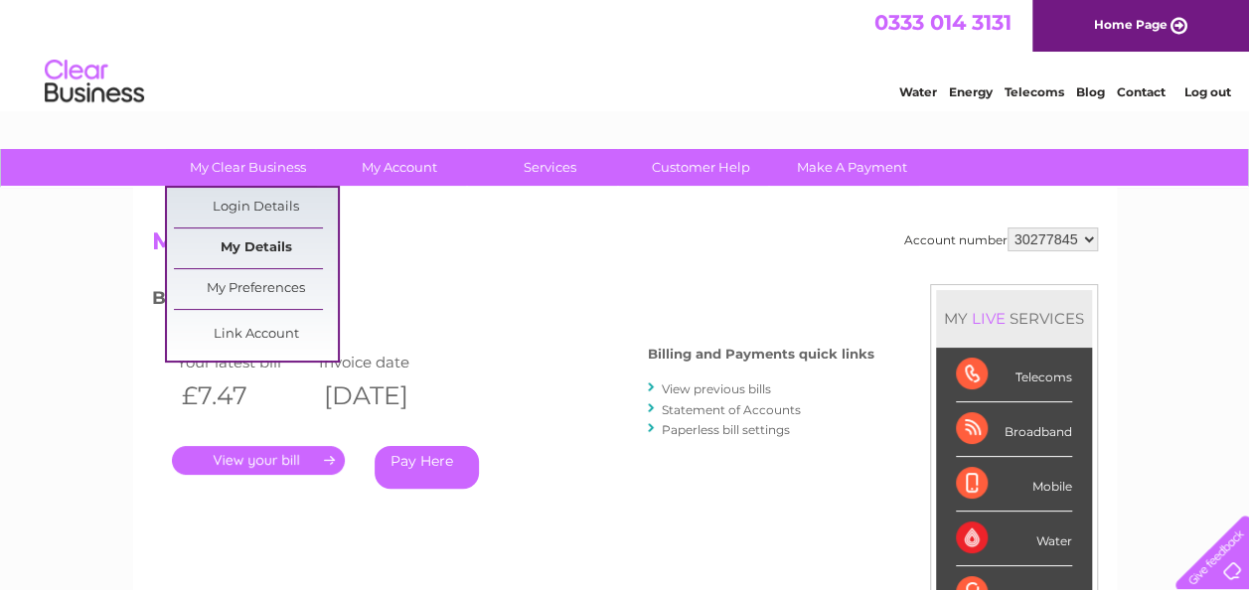
click at [248, 242] on link "My Details" at bounding box center [256, 248] width 164 height 40
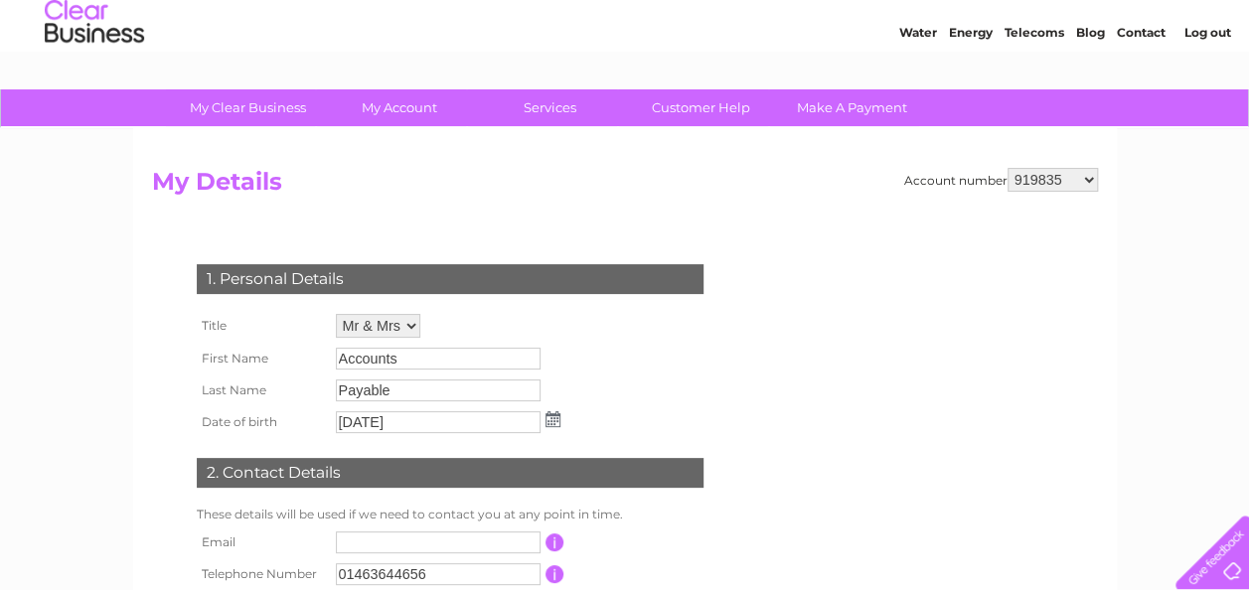
scroll to position [55, 0]
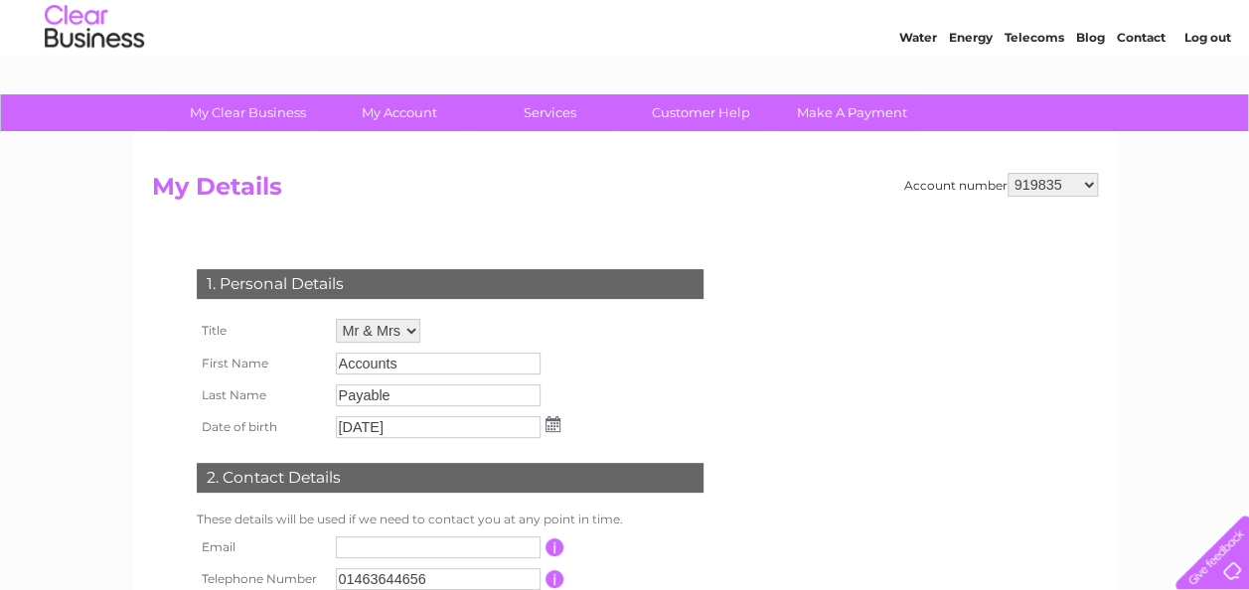
click at [1075, 185] on select "919835 950774 30277845 30300843" at bounding box center [1052, 185] width 90 height 24
select select "30277845"
click at [1007, 173] on select "919835 950774 30277845 30300843" at bounding box center [1052, 185] width 90 height 24
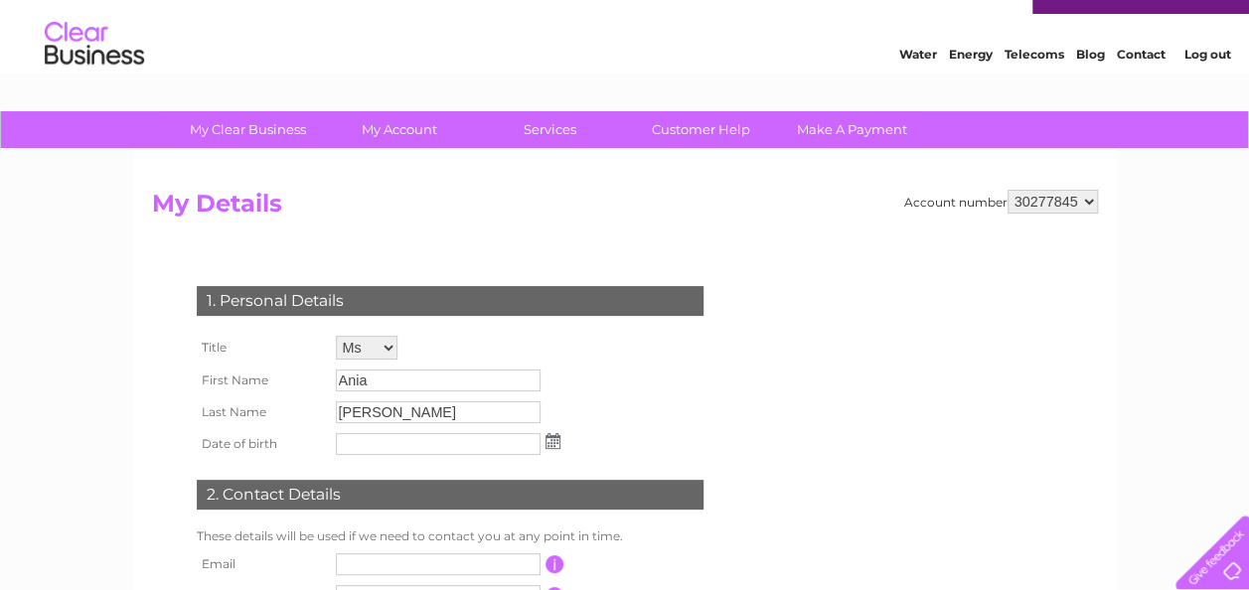
scroll to position [37, 0]
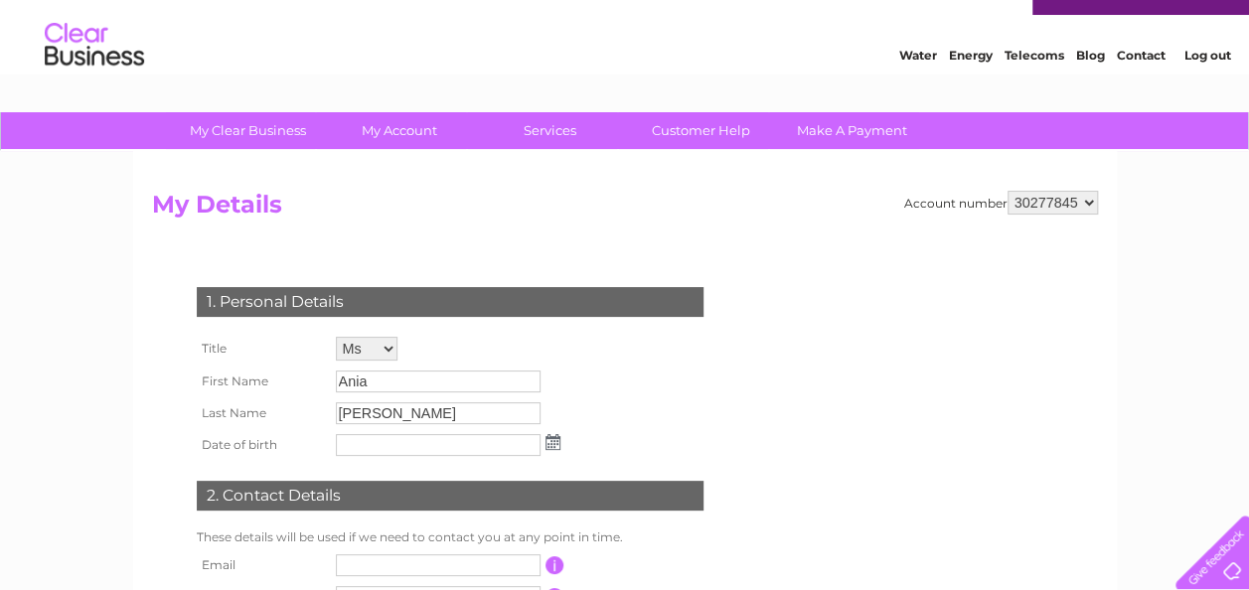
click at [1063, 202] on select "919835 950774 30277845 30300843" at bounding box center [1052, 203] width 90 height 24
click at [723, 265] on div "1. Personal Details Title Mr Mrs Ms Miss Dr Rev Prof Other First Name Ania Last…" at bounding box center [454, 490] width 604 height 486
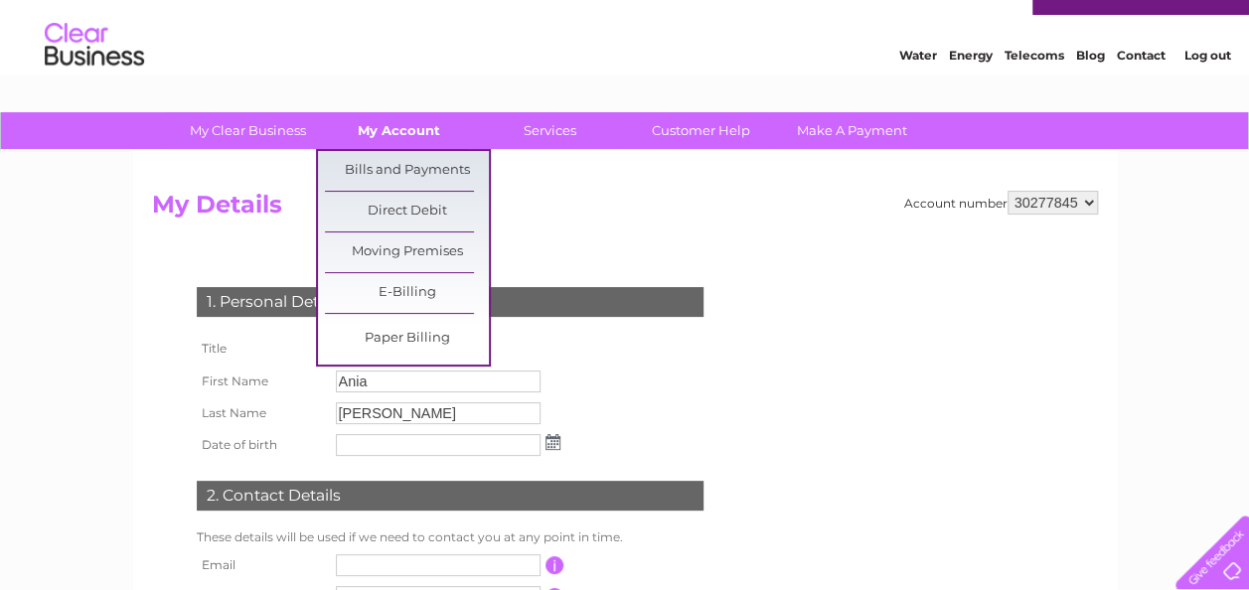
click at [369, 127] on link "My Account" at bounding box center [399, 130] width 164 height 37
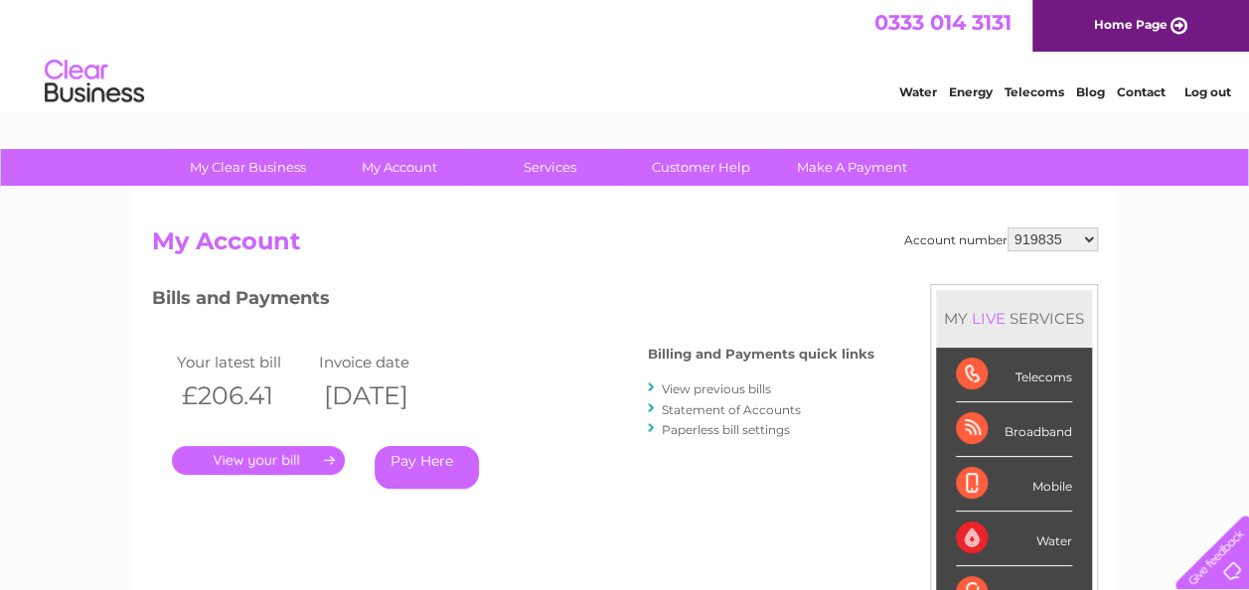
click at [1063, 238] on select "919835 950774 30277845 30300843" at bounding box center [1052, 239] width 90 height 24
select select "950774"
click at [1007, 227] on select "919835 950774 30277845 30300843" at bounding box center [1052, 239] width 90 height 24
click at [1219, 87] on link "Log out" at bounding box center [1206, 91] width 47 height 15
